Goal: Information Seeking & Learning: Learn about a topic

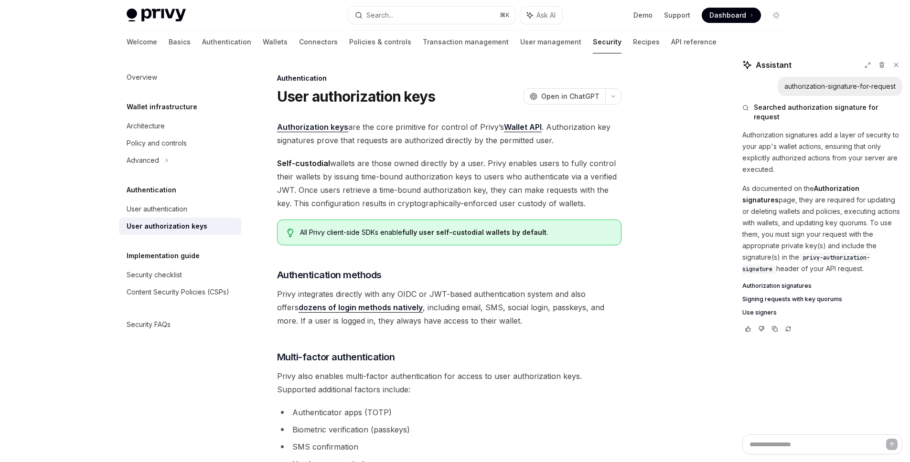
scroll to position [696, 0]
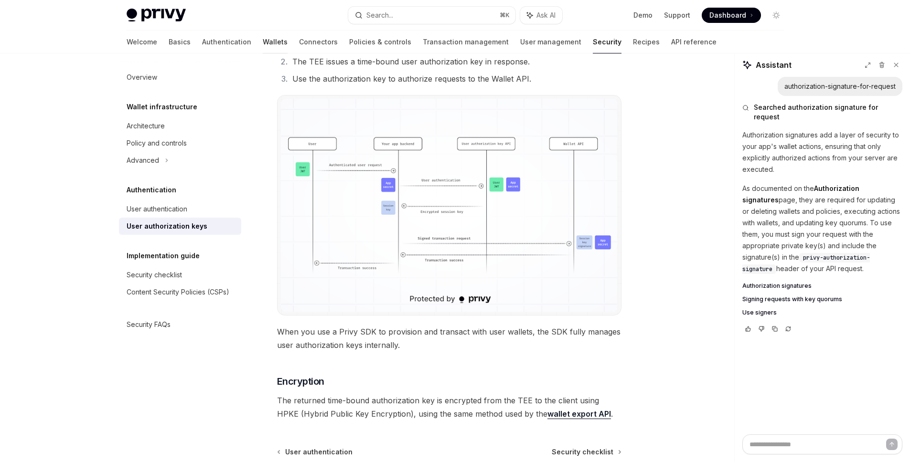
click at [263, 38] on link "Wallets" at bounding box center [275, 42] width 25 height 23
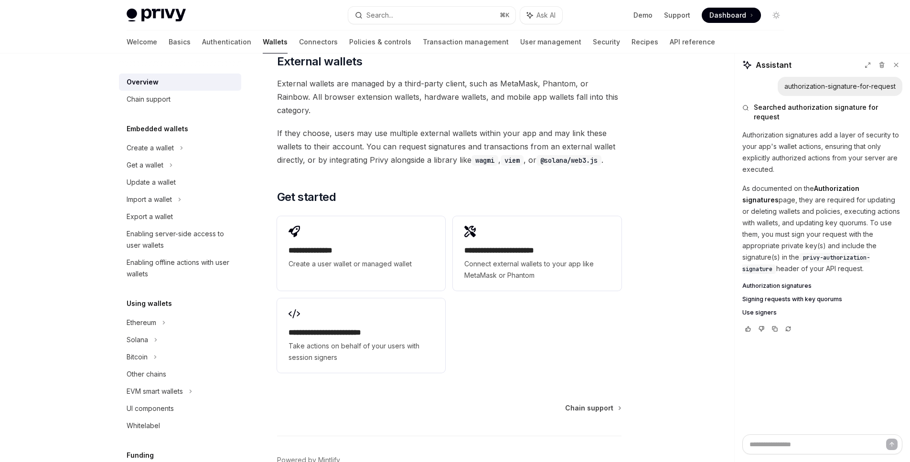
scroll to position [1439, 0]
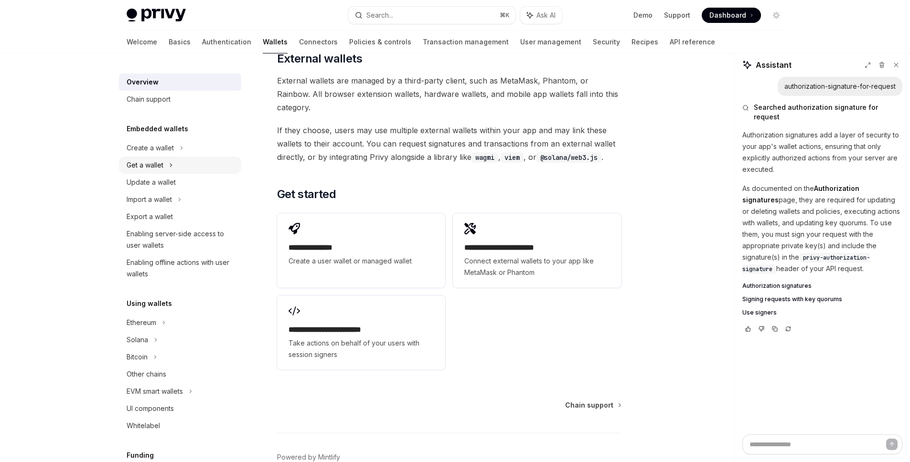
click at [174, 165] on div "Get a wallet" at bounding box center [180, 165] width 122 height 17
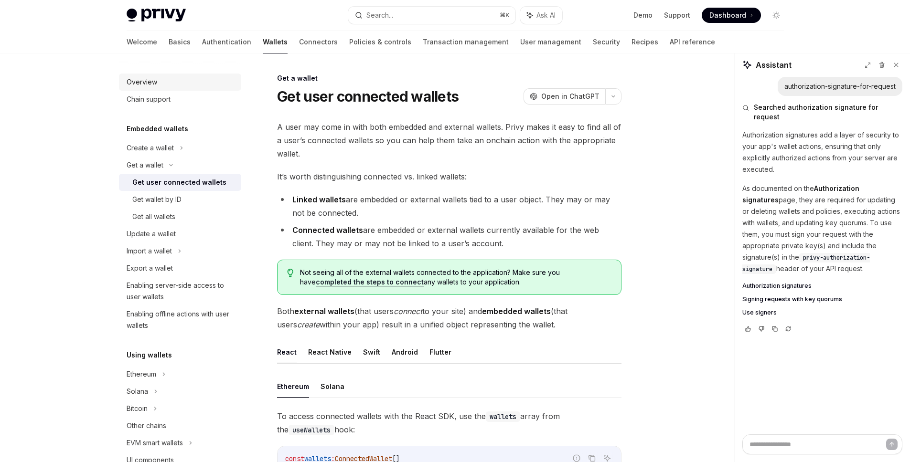
click at [156, 82] on div "Overview" at bounding box center [142, 81] width 31 height 11
type textarea "*"
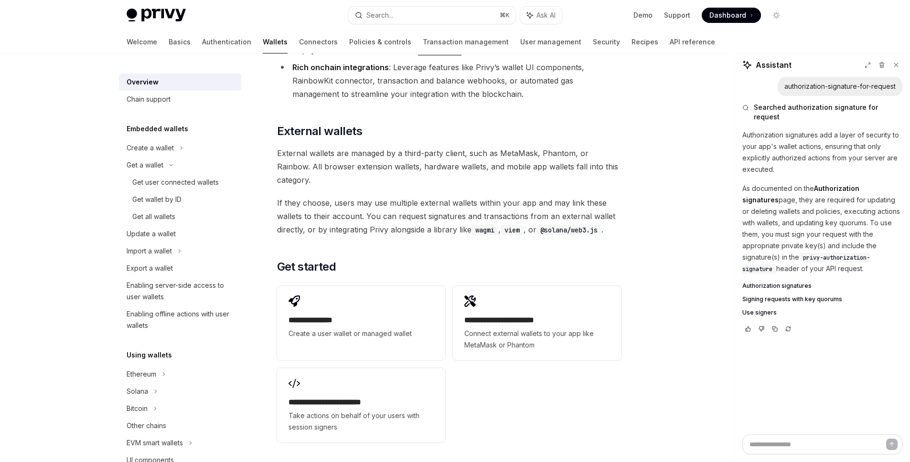
scroll to position [1439, 0]
